Goal: Information Seeking & Learning: Learn about a topic

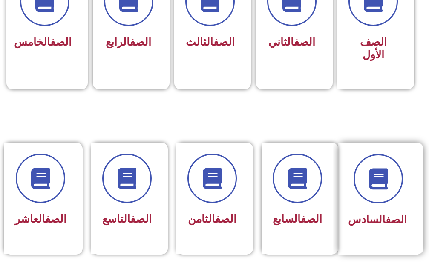
scroll to position [298, 0]
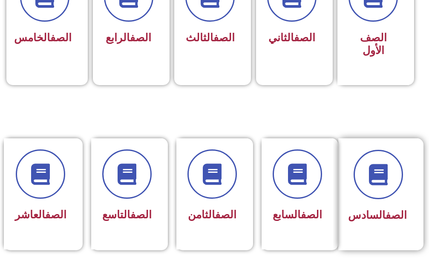
click at [362, 189] on div at bounding box center [378, 174] width 57 height 49
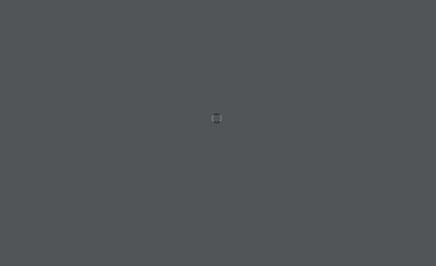
scroll to position [0, 26]
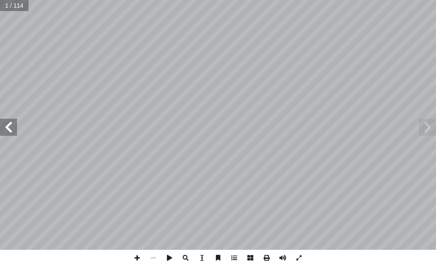
click at [17, 133] on span at bounding box center [8, 127] width 17 height 17
click at [6, 128] on span at bounding box center [8, 127] width 17 height 17
click at [7, 128] on span at bounding box center [8, 127] width 17 height 17
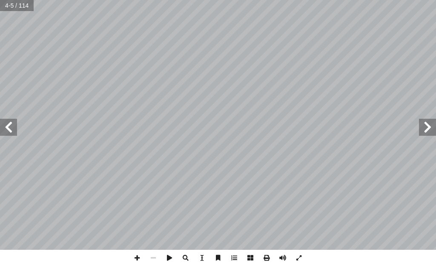
click at [7, 128] on span at bounding box center [8, 127] width 17 height 17
click at [11, 128] on span at bounding box center [8, 127] width 17 height 17
click at [138, 256] on span at bounding box center [137, 258] width 16 height 16
click at [153, 259] on span at bounding box center [153, 258] width 16 height 16
click at [7, 126] on span at bounding box center [8, 127] width 17 height 17
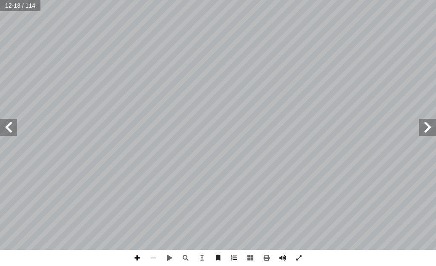
click at [140, 256] on span at bounding box center [137, 258] width 16 height 16
